Goal: Book appointment/travel/reservation

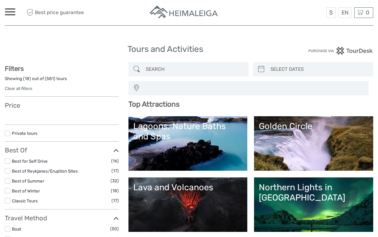
select select
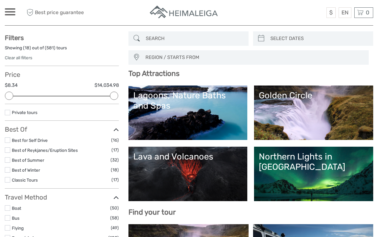
scroll to position [33, 0]
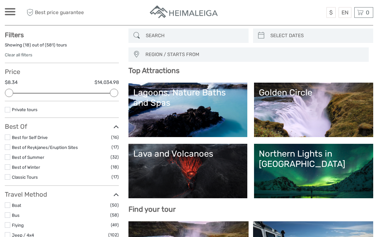
click at [293, 114] on link "Golden Circle" at bounding box center [314, 110] width 110 height 45
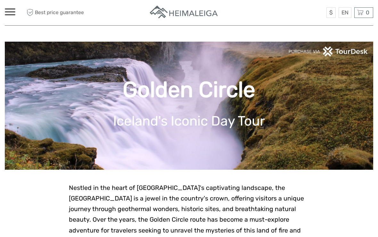
click at [13, 13] on div at bounding box center [10, 11] width 11 height 7
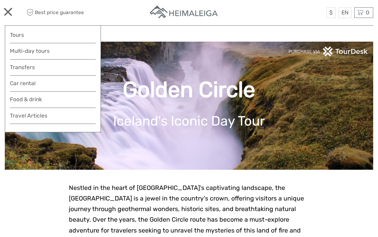
click at [14, 47] on link "Multi-day tours" at bounding box center [53, 50] width 86 height 9
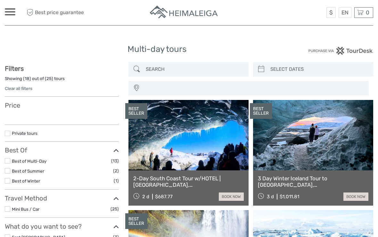
select select
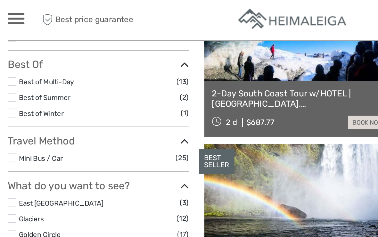
scroll to position [118, 0]
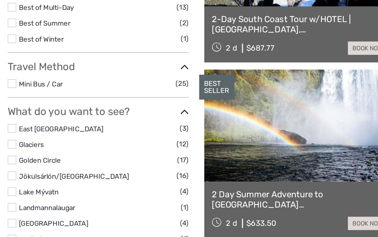
click at [8, 156] on label at bounding box center [7, 158] width 5 height 5
click at [0, 0] on input "checkbox" at bounding box center [0, 0] width 0 height 0
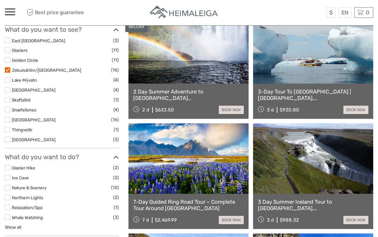
scroll to position [210, 0]
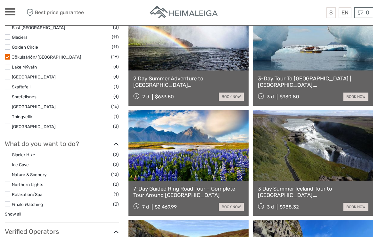
click at [10, 152] on label at bounding box center [7, 154] width 5 height 5
click at [0, 0] on input "checkbox" at bounding box center [0, 0] width 0 height 0
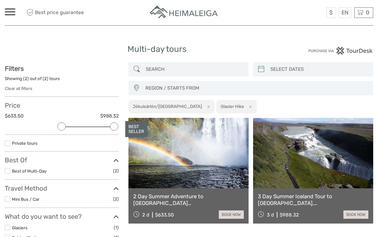
click at [214, 156] on link at bounding box center [189, 153] width 120 height 71
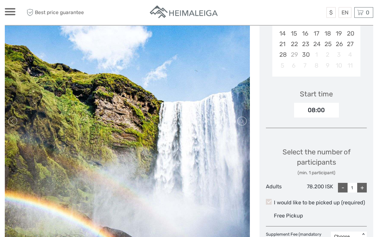
scroll to position [178, 0]
